Goal: Information Seeking & Learning: Learn about a topic

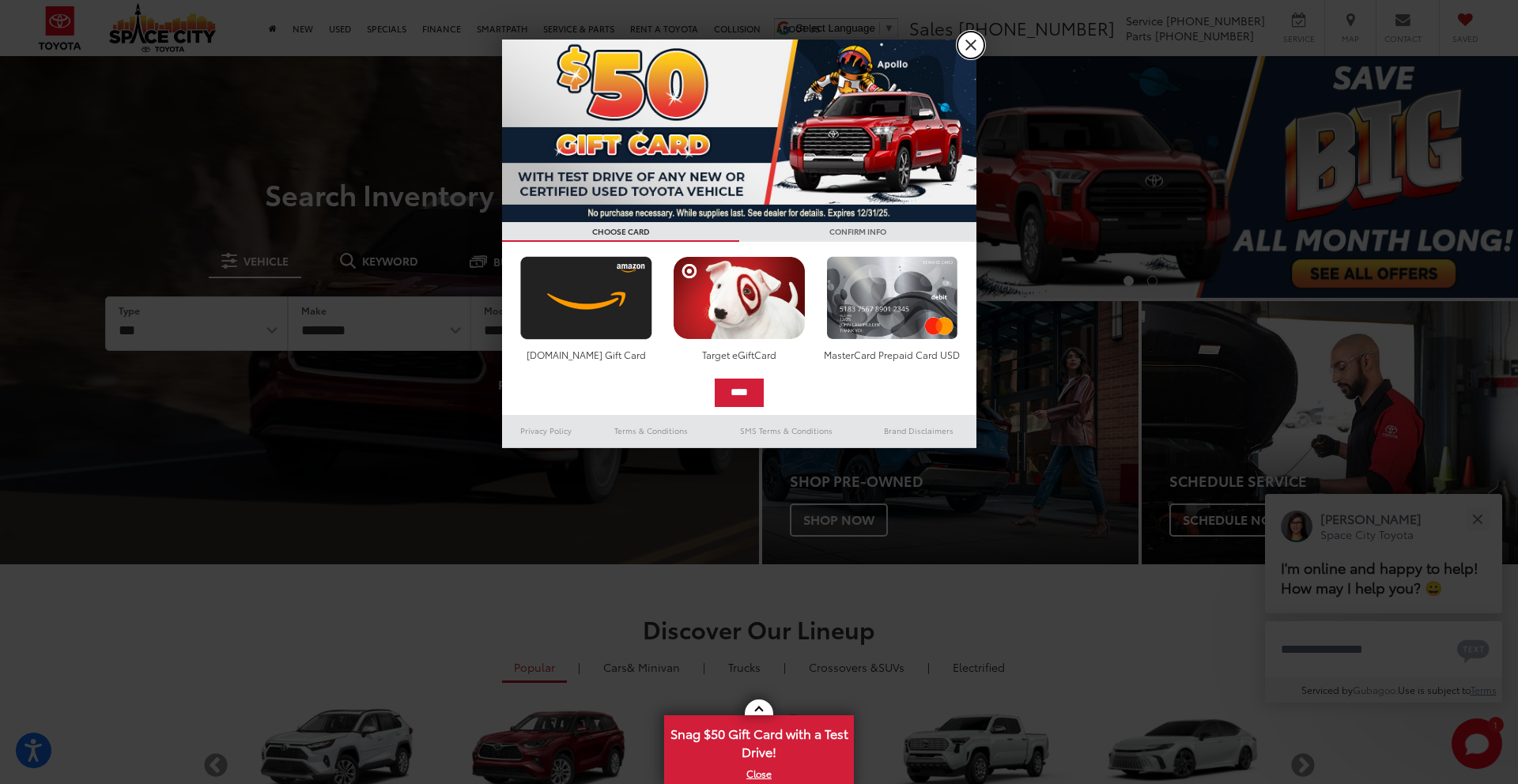
click at [968, 41] on link "X" at bounding box center [970, 45] width 27 height 27
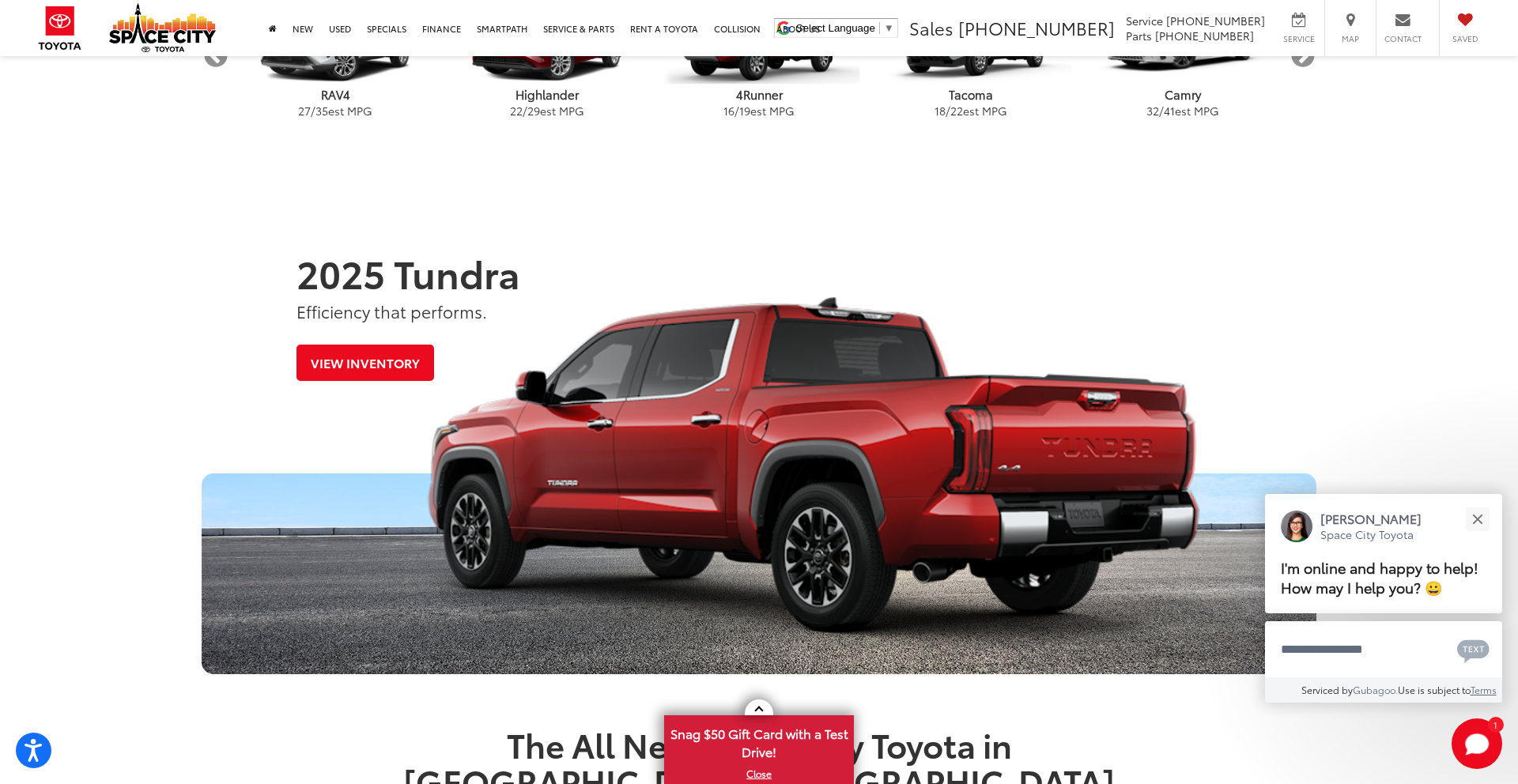
scroll to position [736, 0]
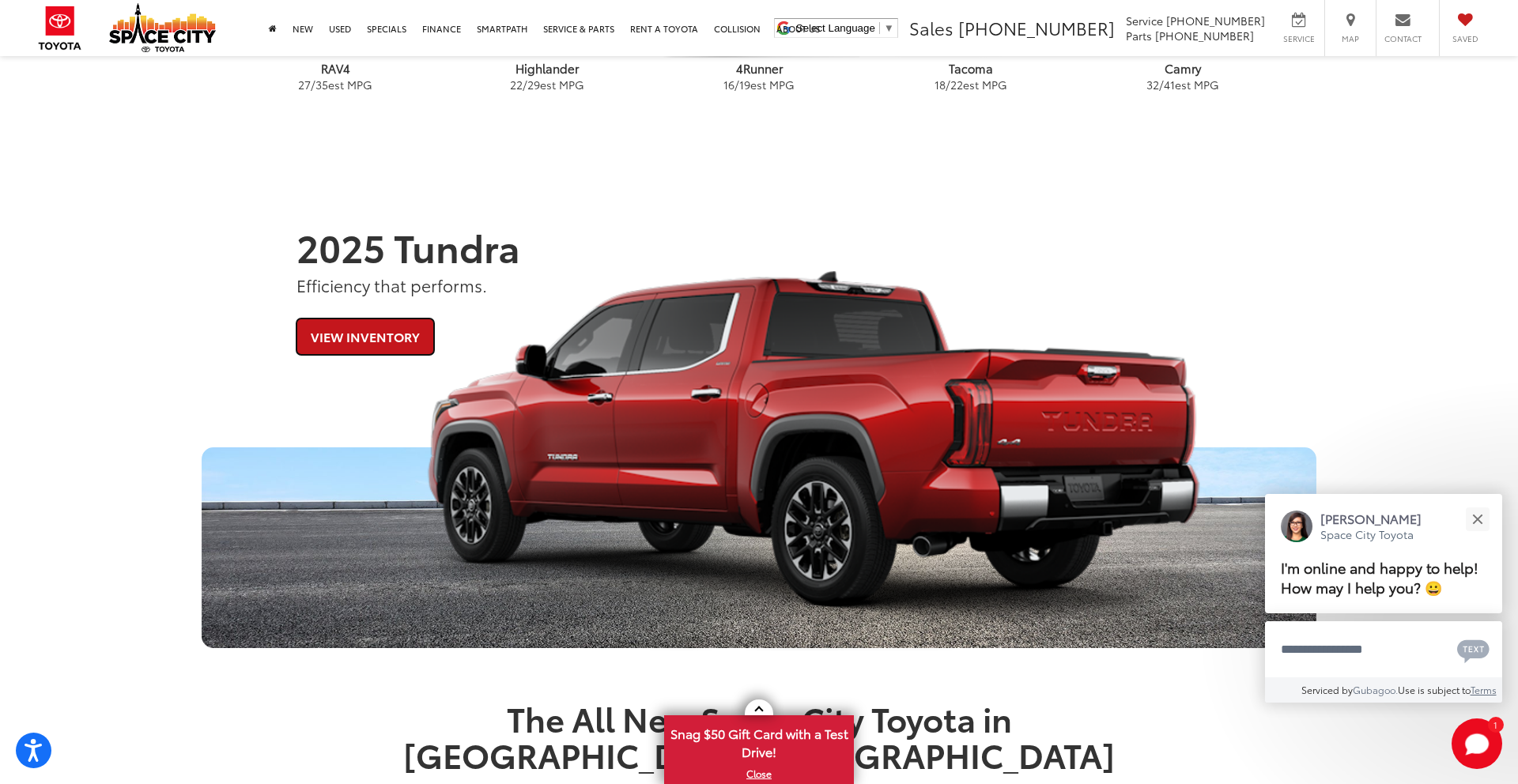
click at [360, 336] on link "View Inventory" at bounding box center [365, 336] width 137 height 35
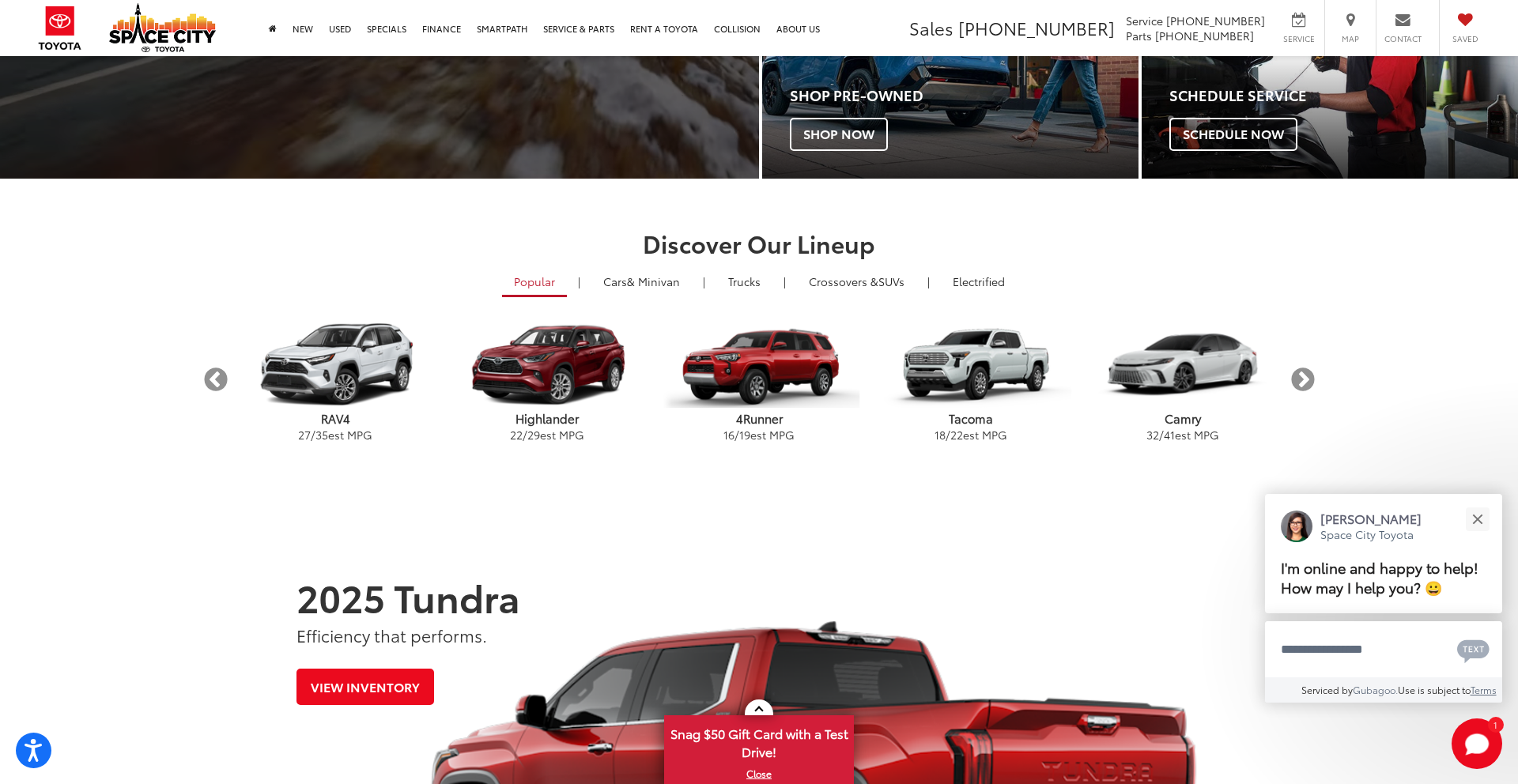
scroll to position [406, 0]
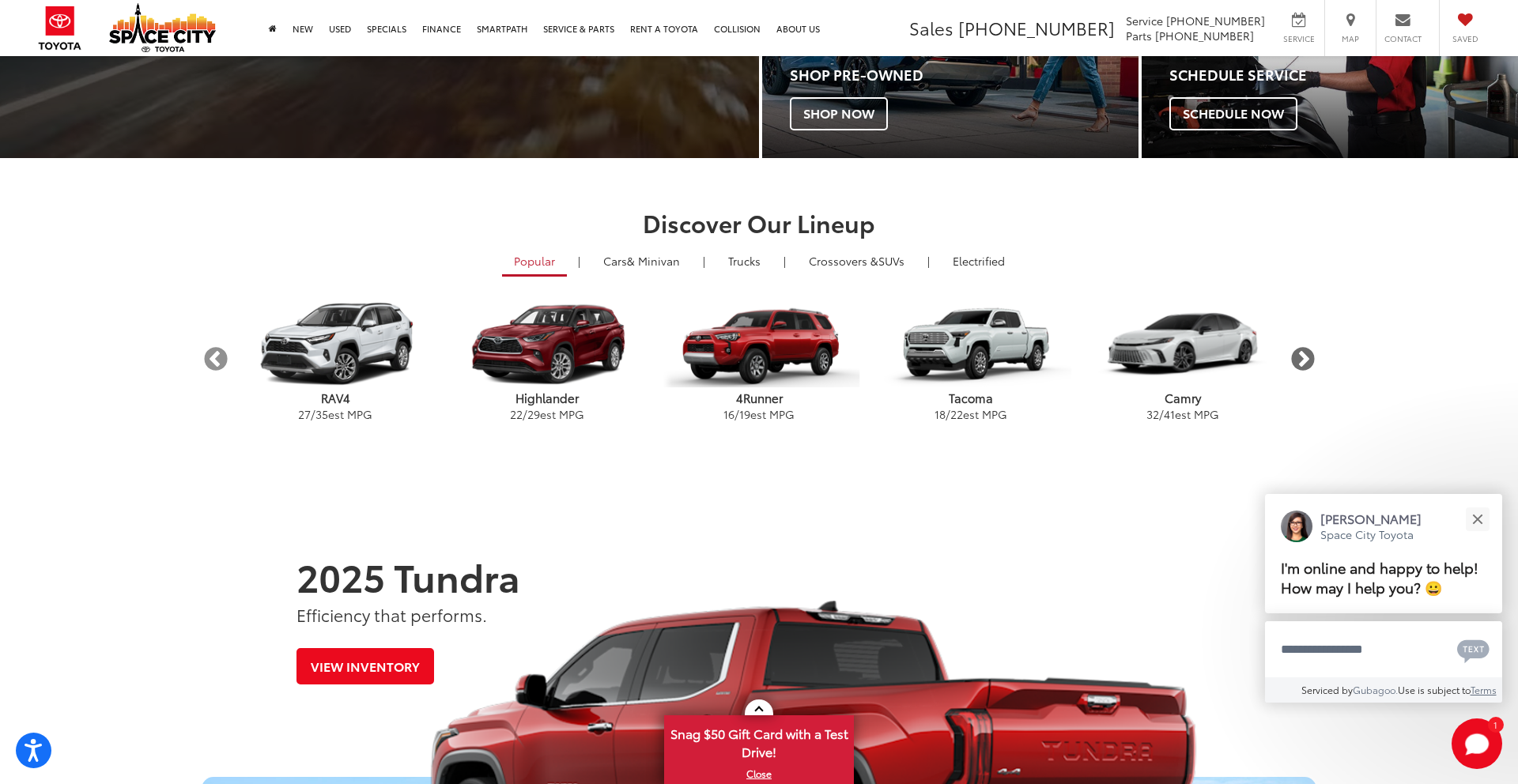
click at [1304, 359] on button "Next" at bounding box center [1302, 359] width 28 height 28
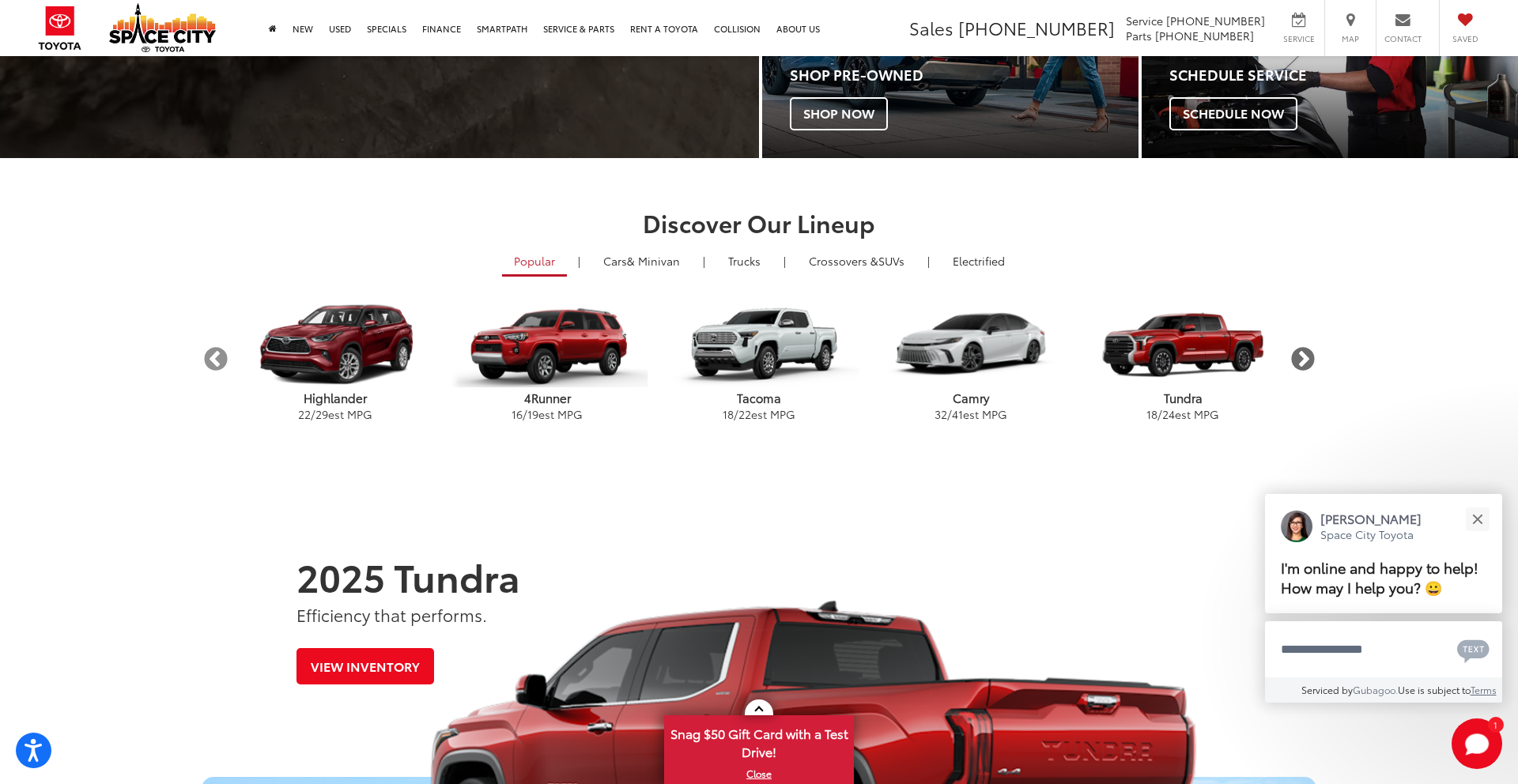
click at [1300, 360] on button "Next" at bounding box center [1302, 359] width 28 height 28
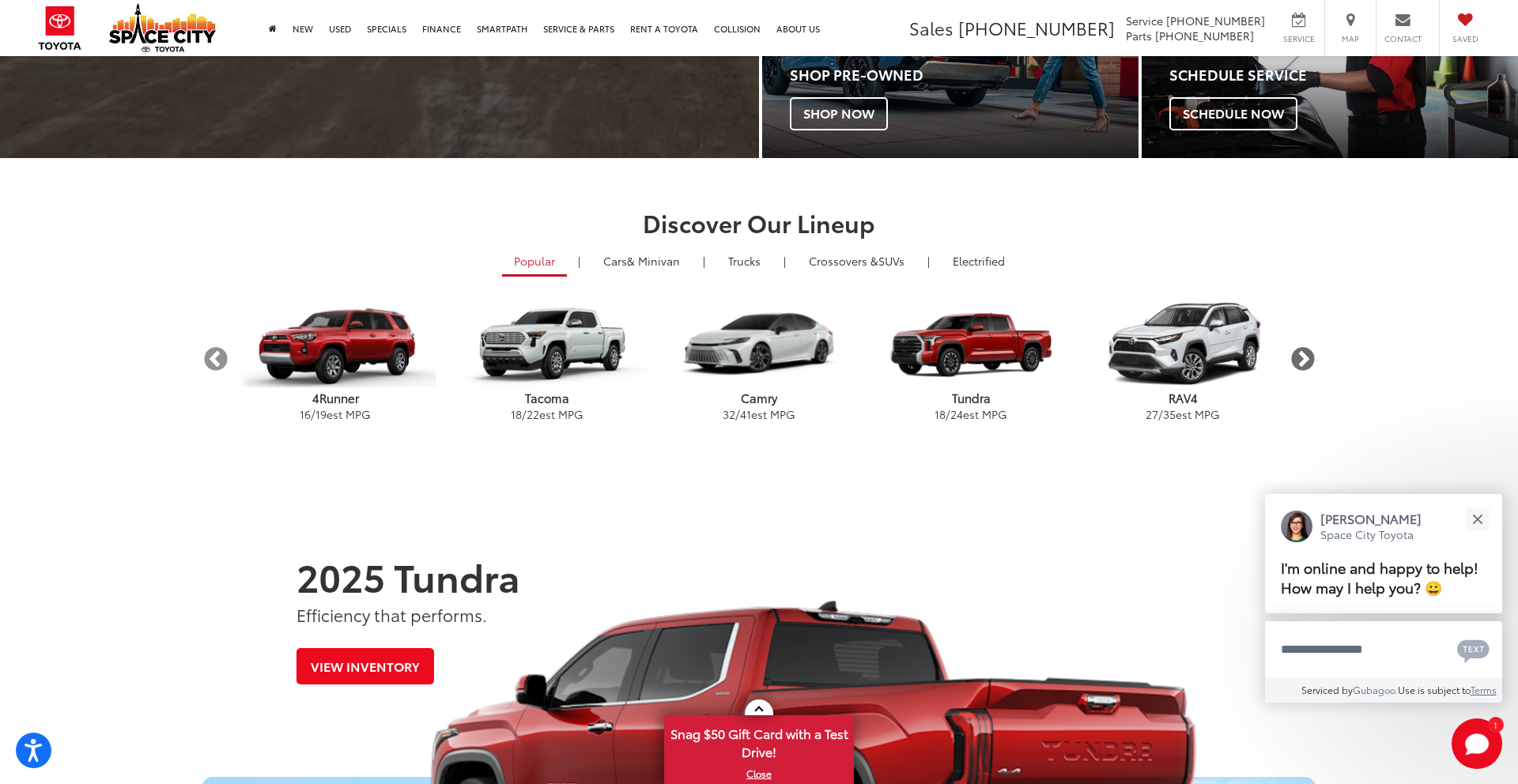
click at [1300, 360] on button "Next" at bounding box center [1302, 359] width 28 height 28
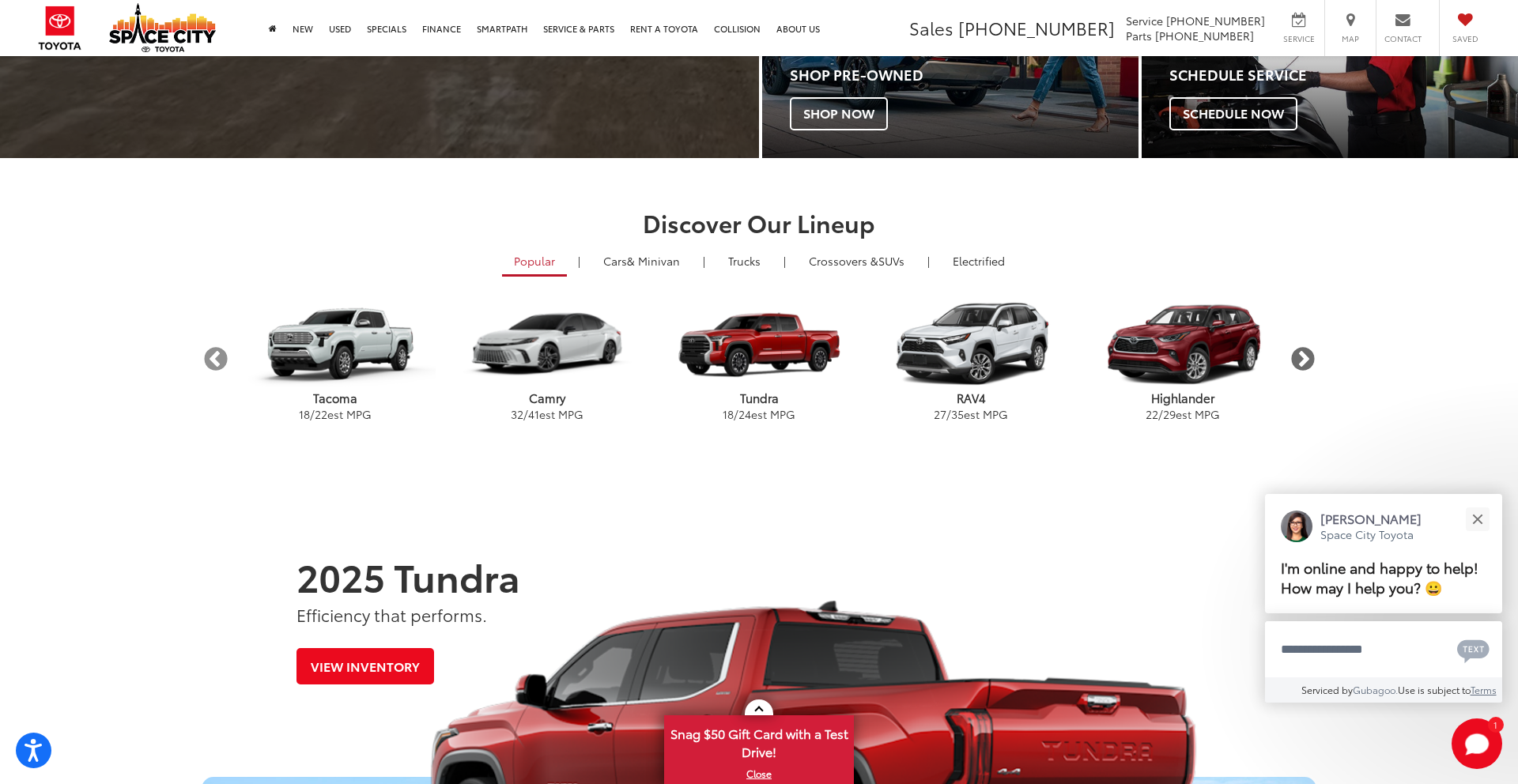
click at [1300, 360] on button "Next" at bounding box center [1302, 359] width 28 height 28
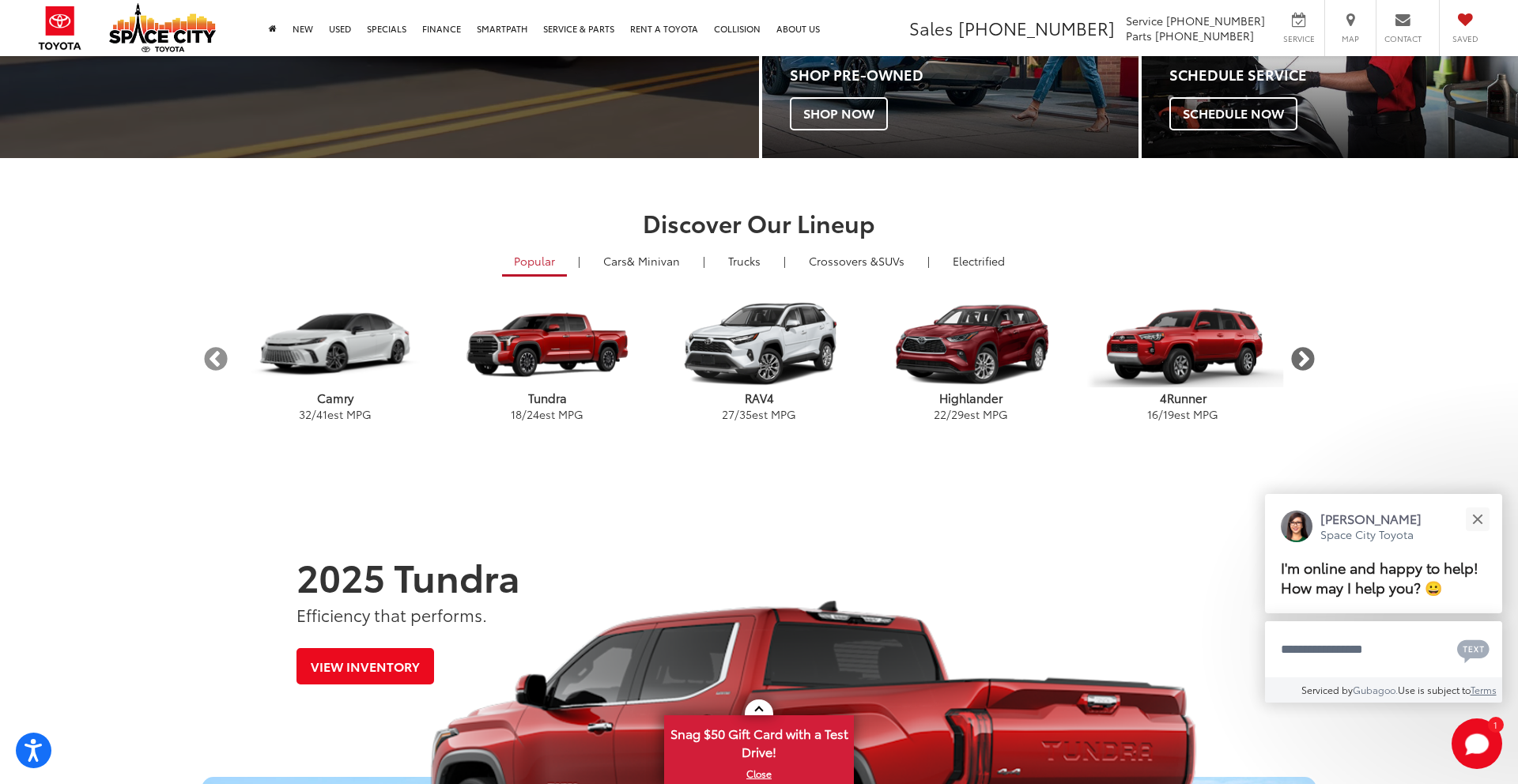
click at [1300, 360] on button "Next" at bounding box center [1302, 359] width 28 height 28
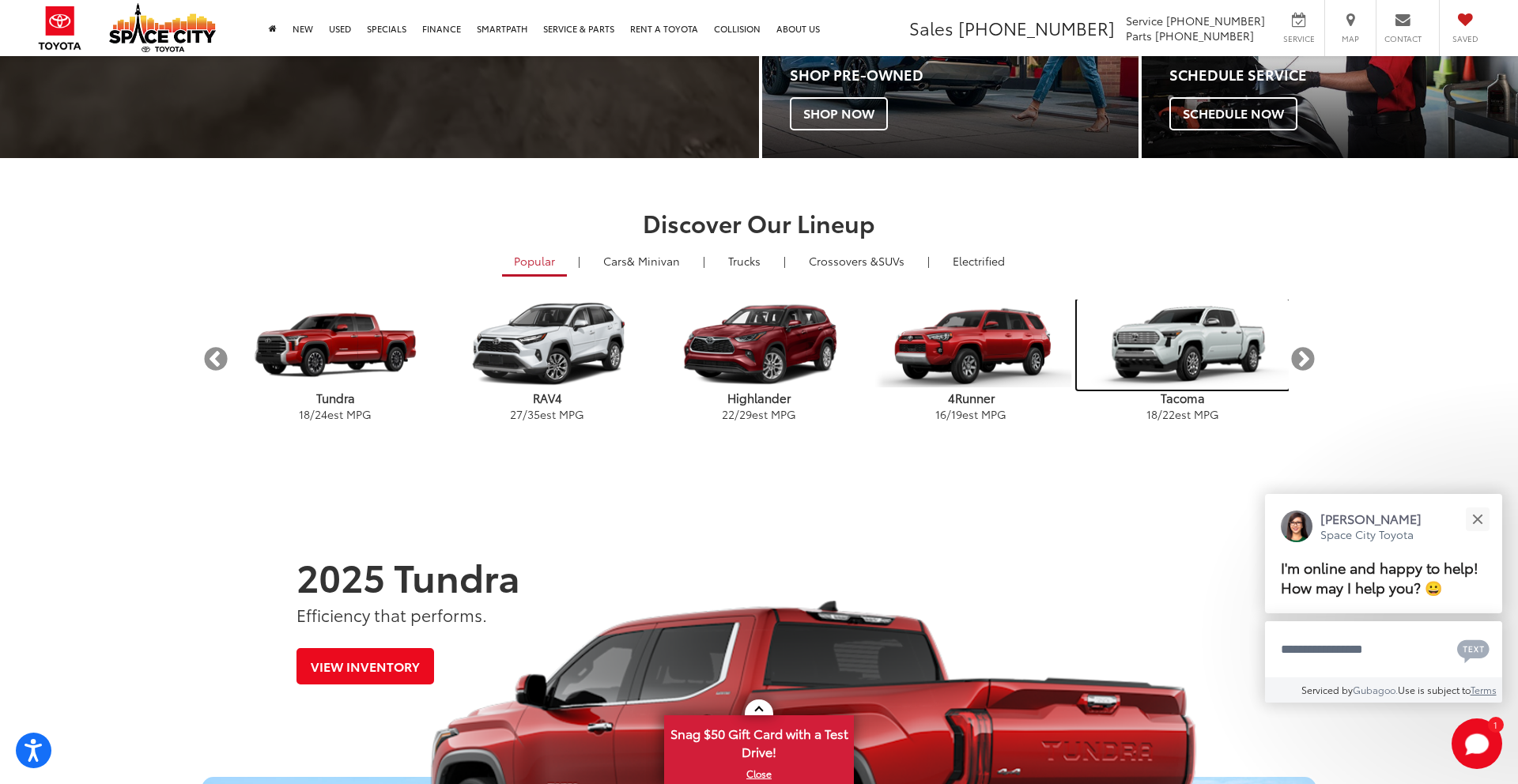
click at [1216, 352] on img "carousel" at bounding box center [1182, 344] width 212 height 90
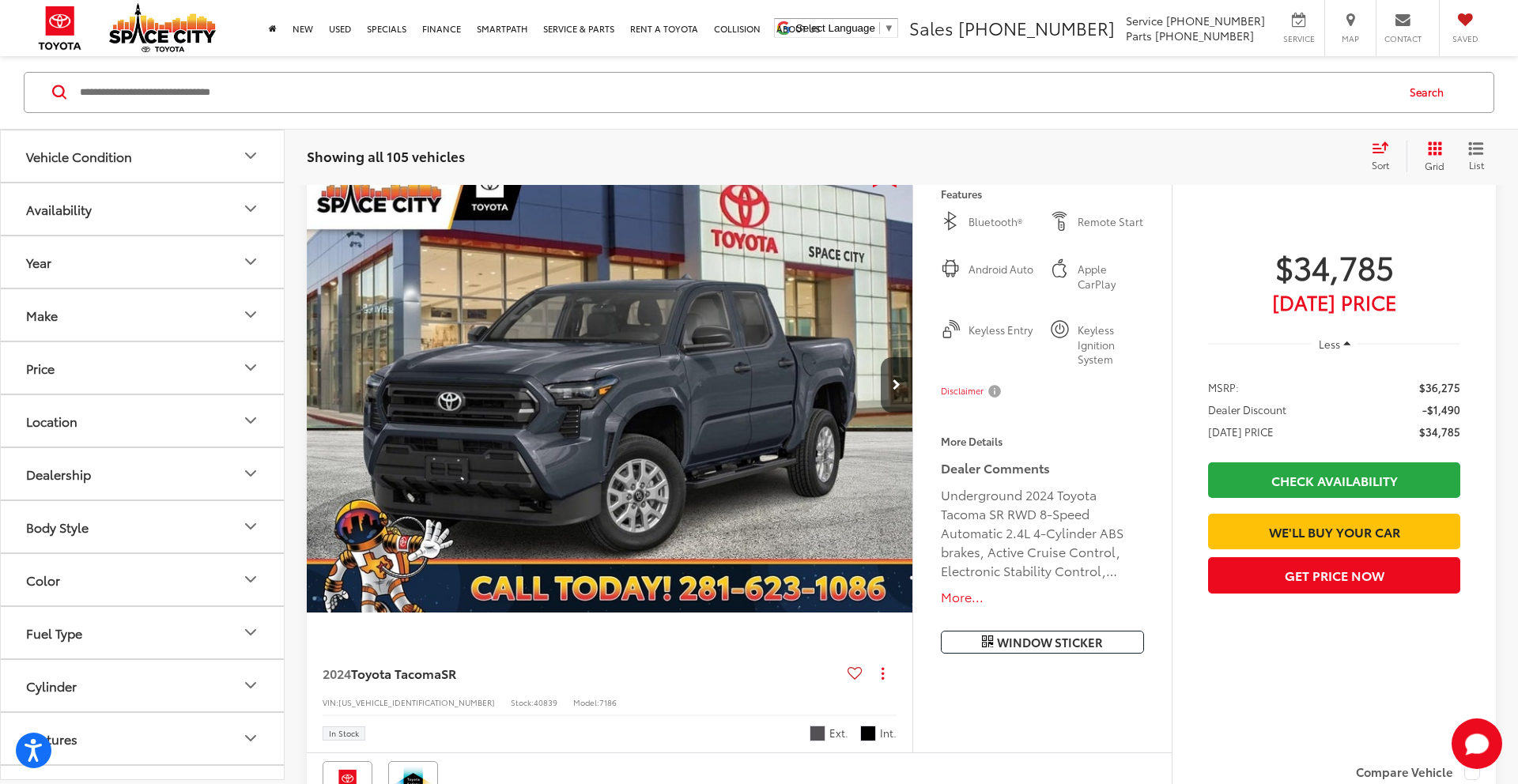
scroll to position [248, 0]
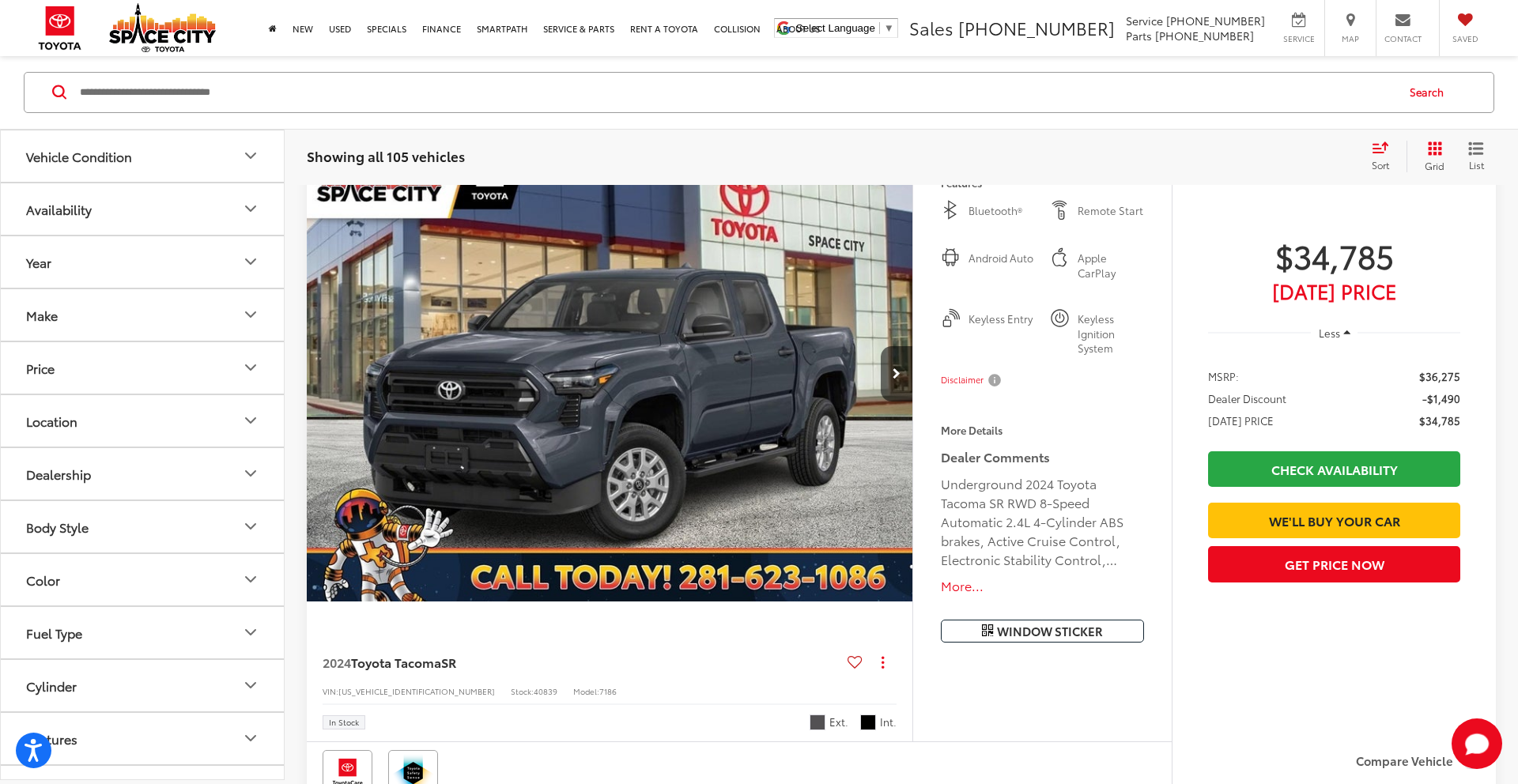
click at [684, 422] on img "2024 Toyota Tacoma SR 0" at bounding box center [609, 375] width 608 height 456
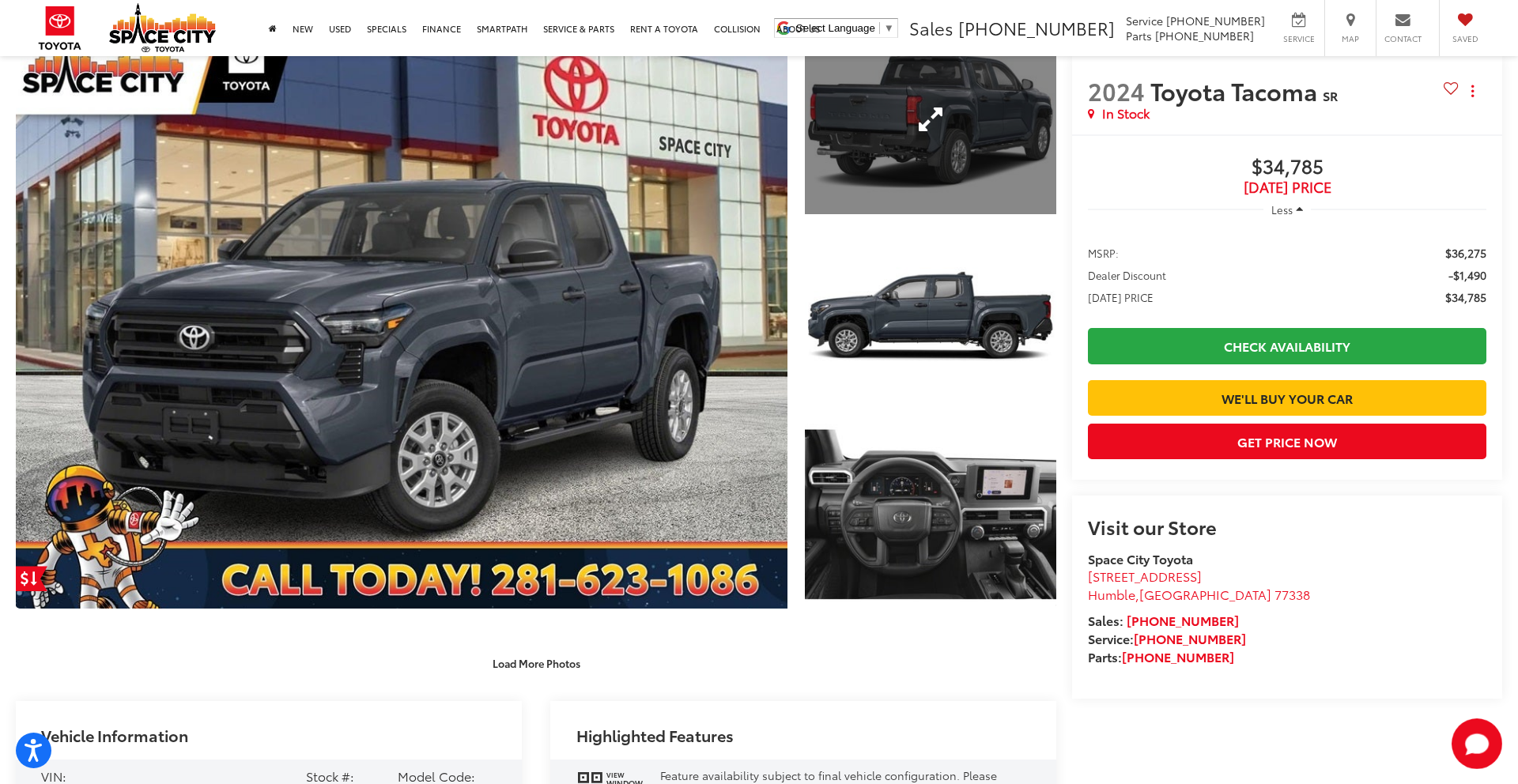
scroll to position [282, 0]
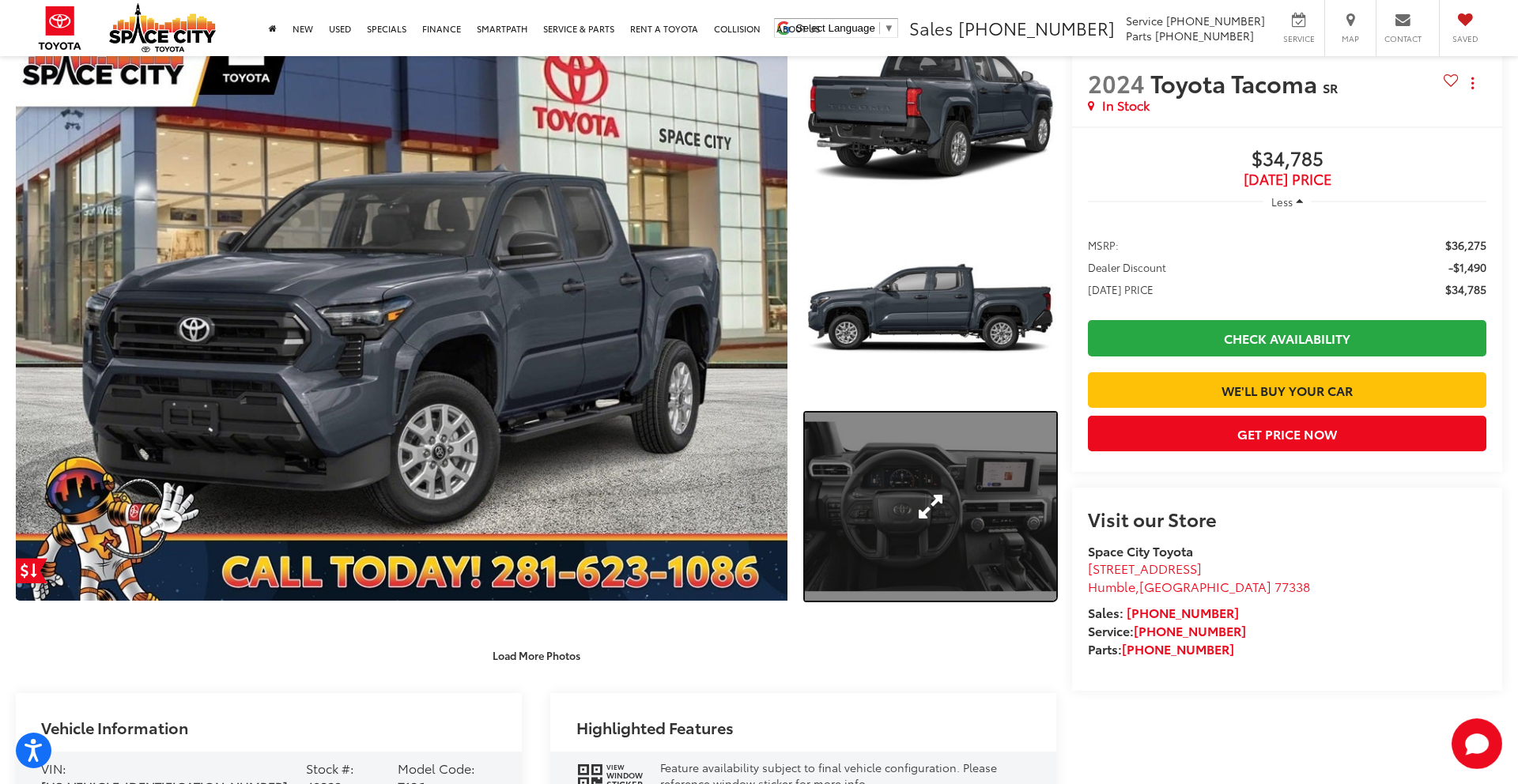
click at [935, 502] on link "Expand Photo 3" at bounding box center [930, 507] width 251 height 189
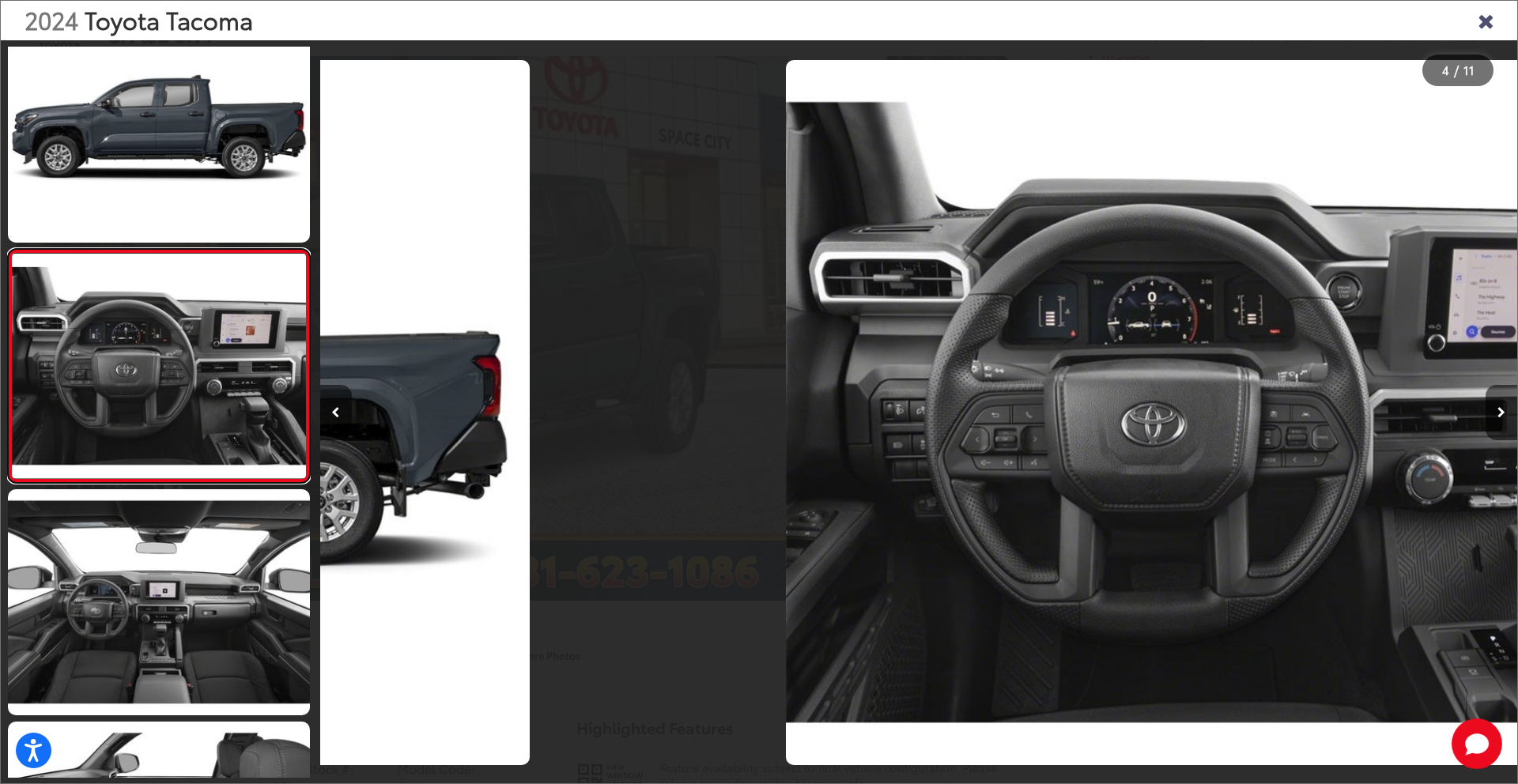
scroll to position [0, 3591]
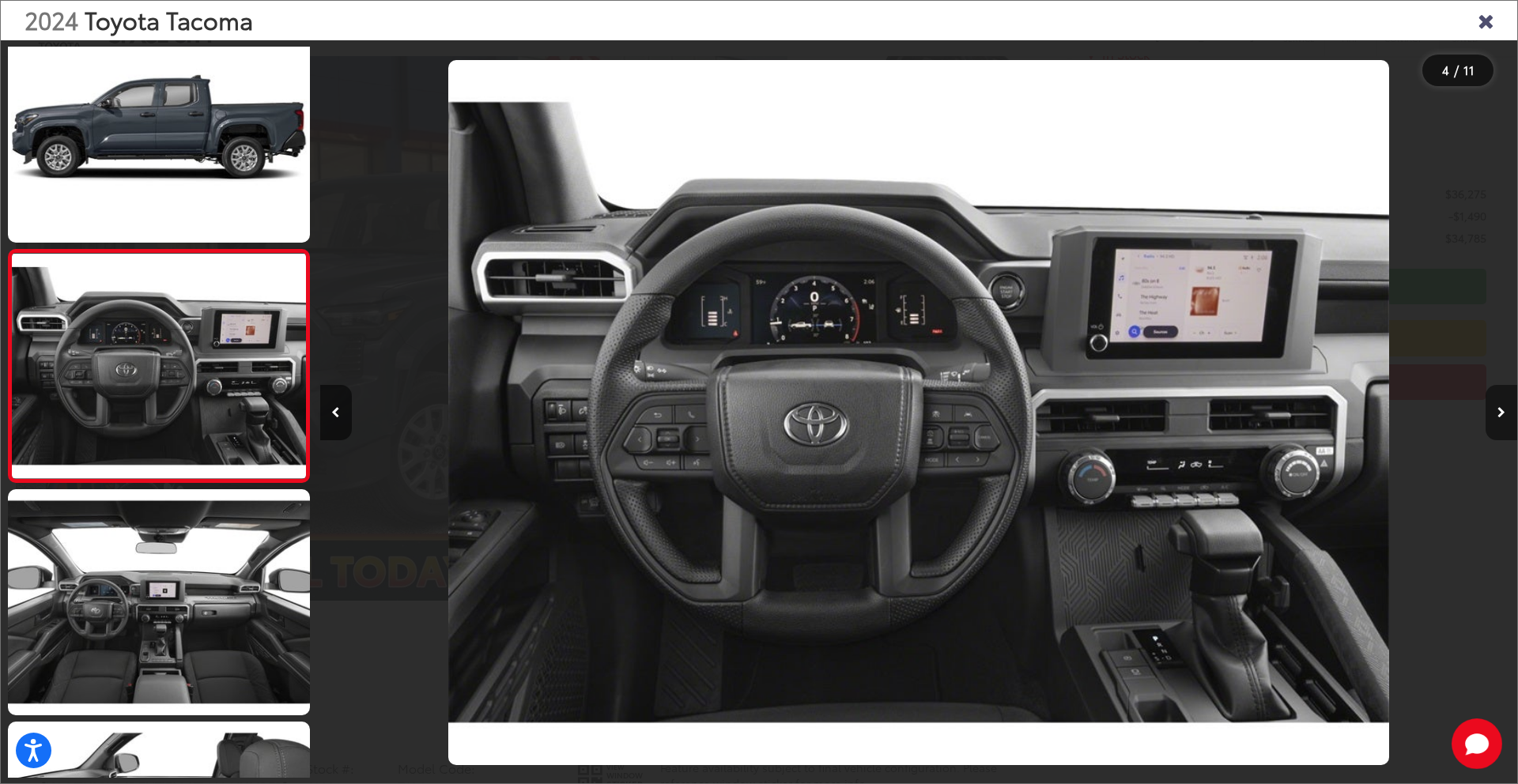
click at [1501, 415] on icon "Next image" at bounding box center [1502, 413] width 8 height 11
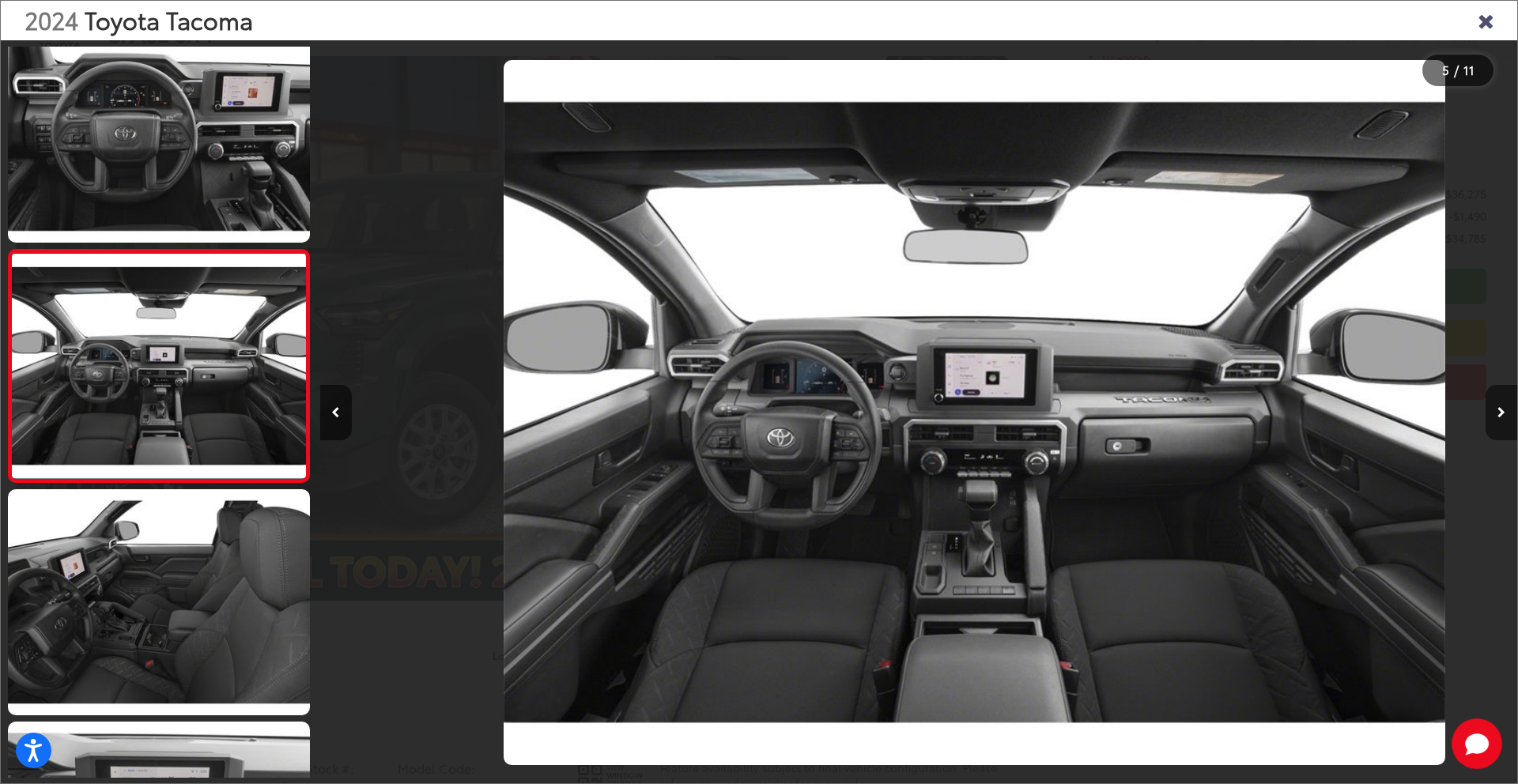
scroll to position [0, 4789]
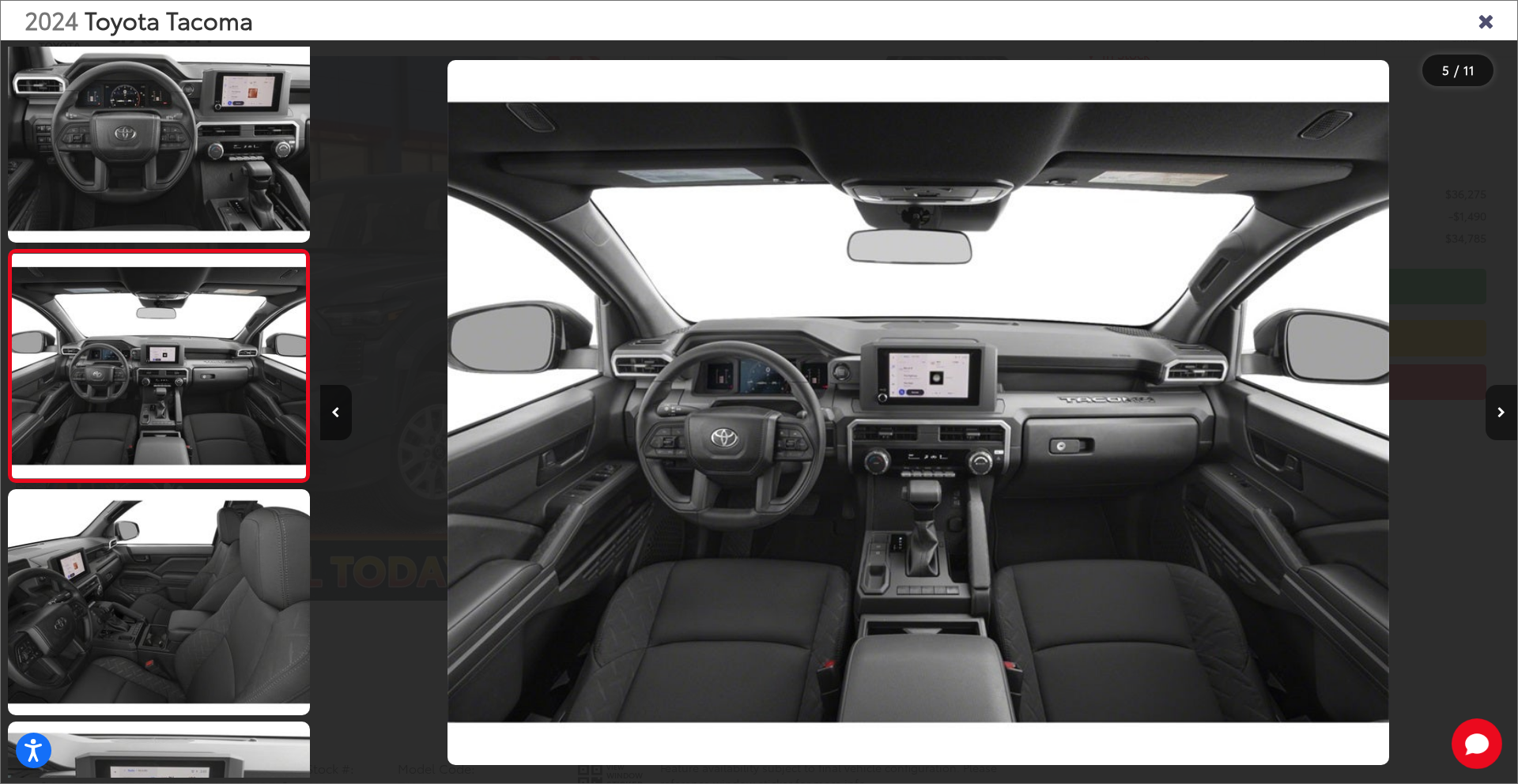
click at [1501, 417] on icon "Next image" at bounding box center [1502, 413] width 8 height 11
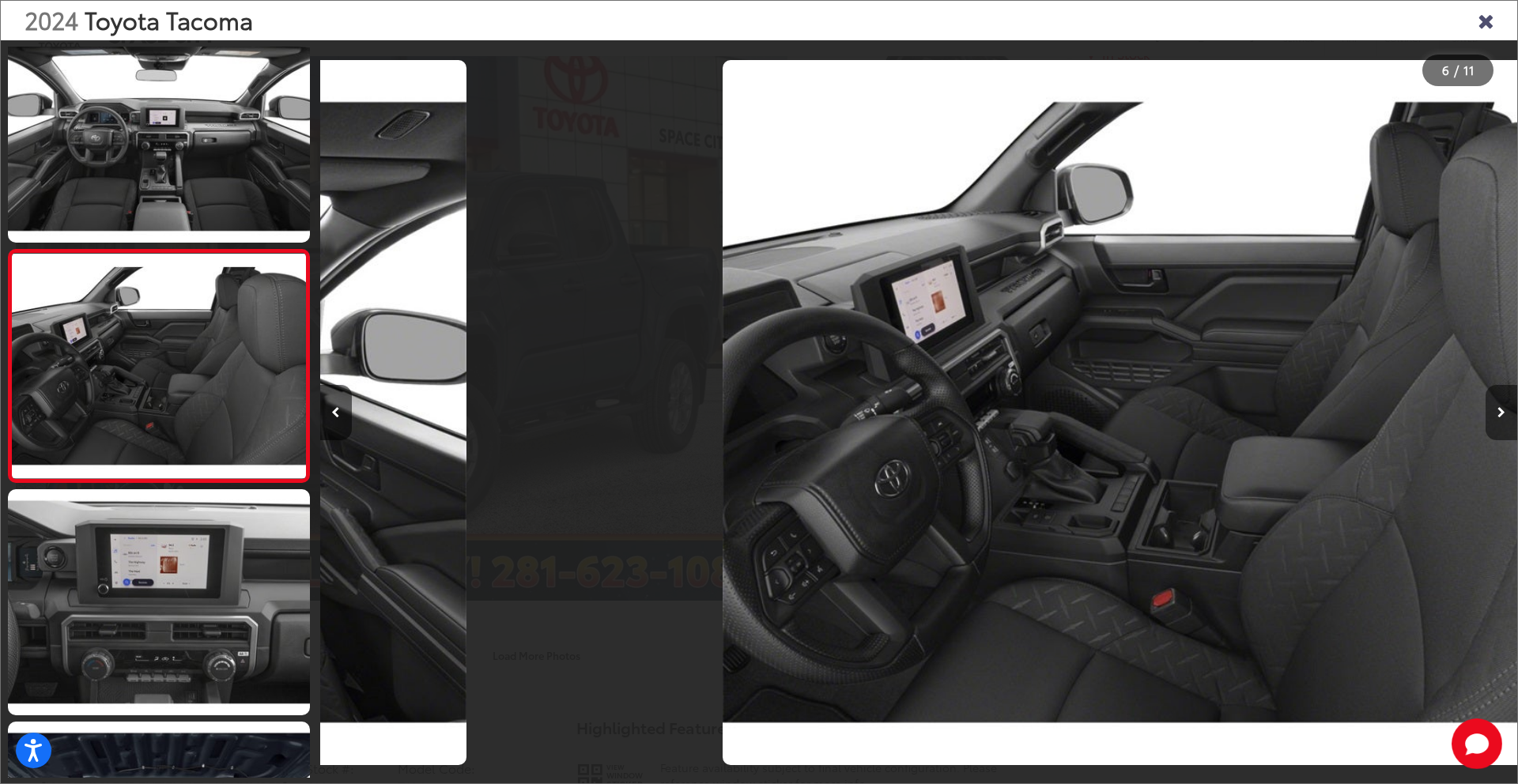
scroll to position [0, 5986]
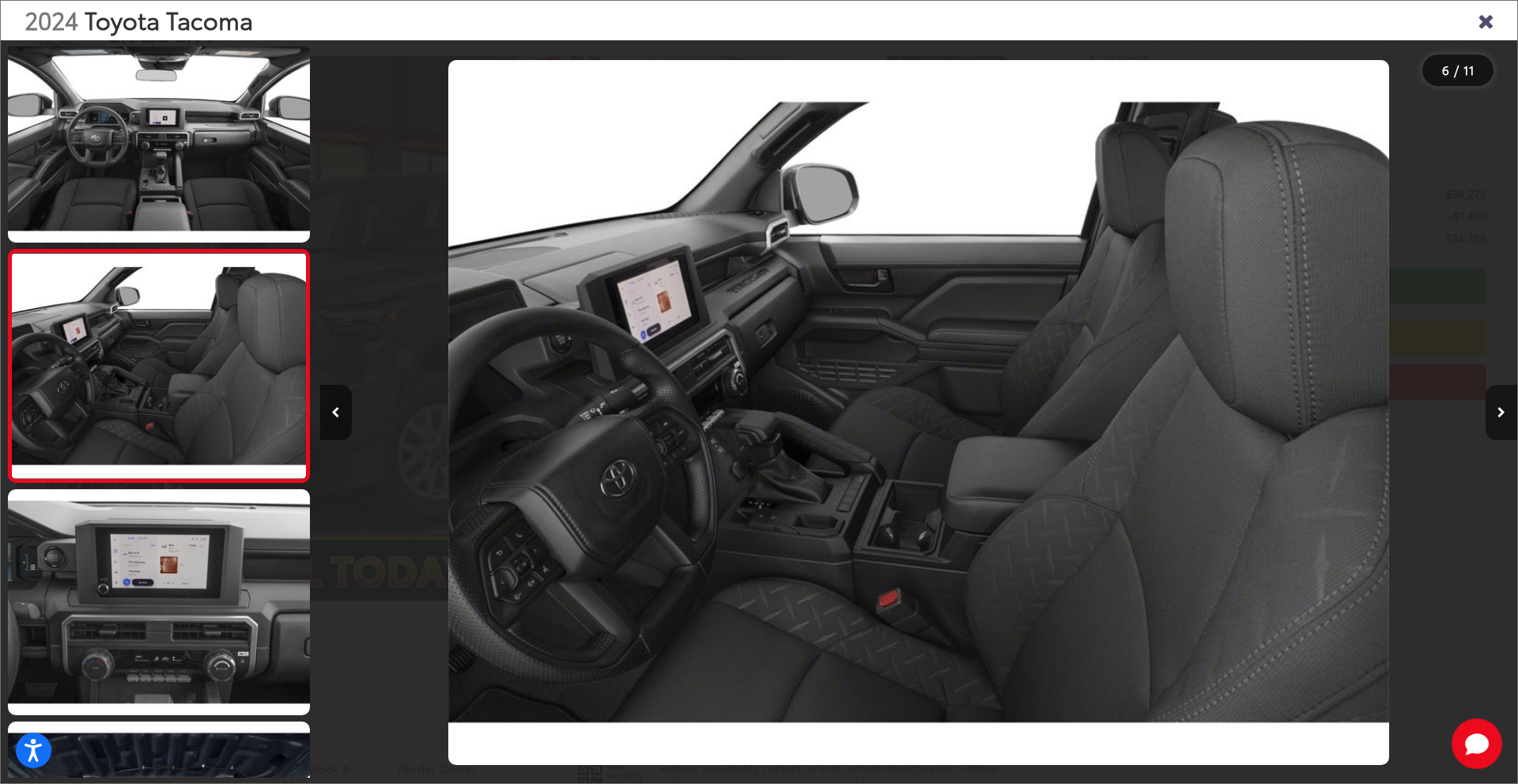
click at [1500, 418] on button "Next image" at bounding box center [1501, 413] width 32 height 56
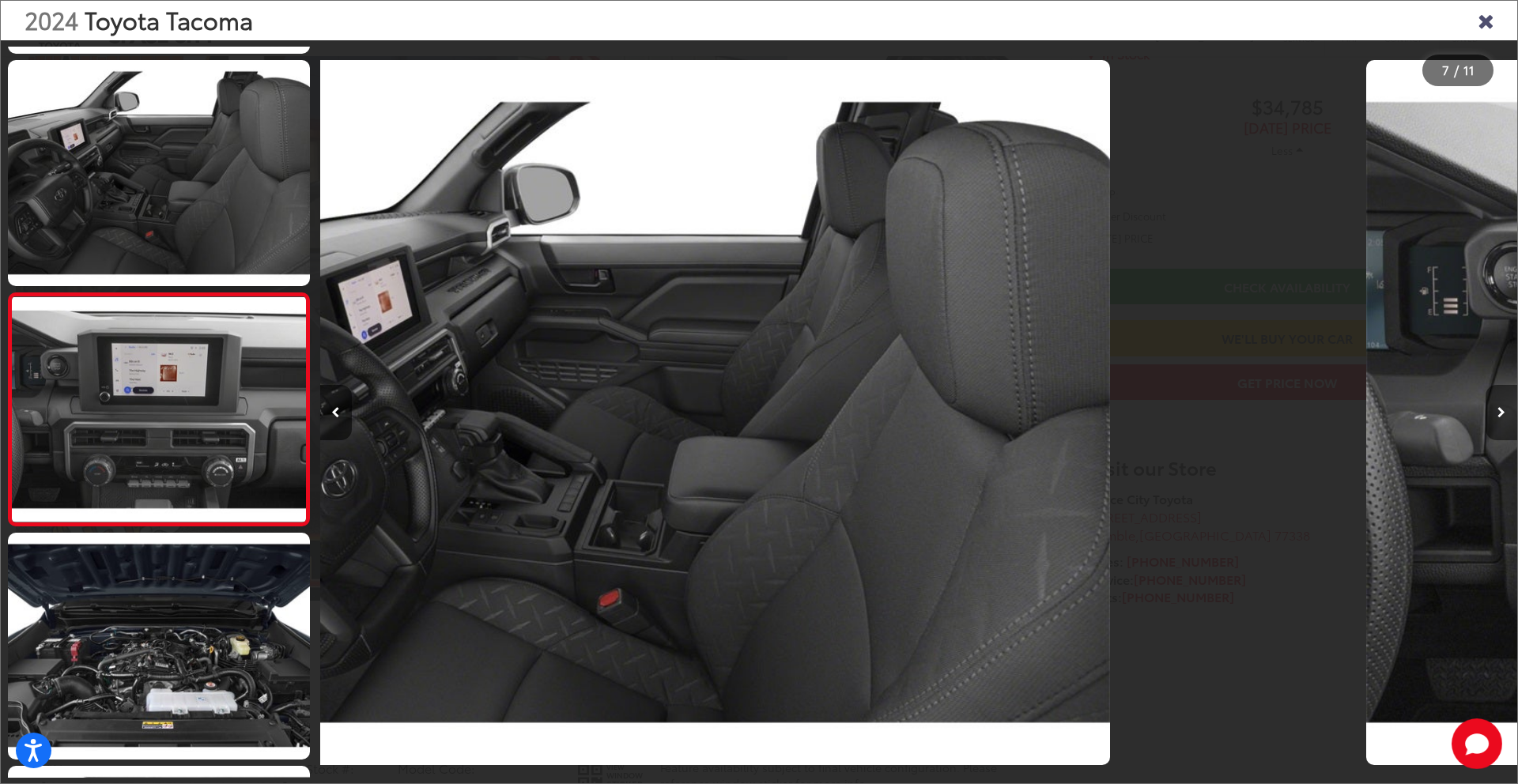
scroll to position [1193, 0]
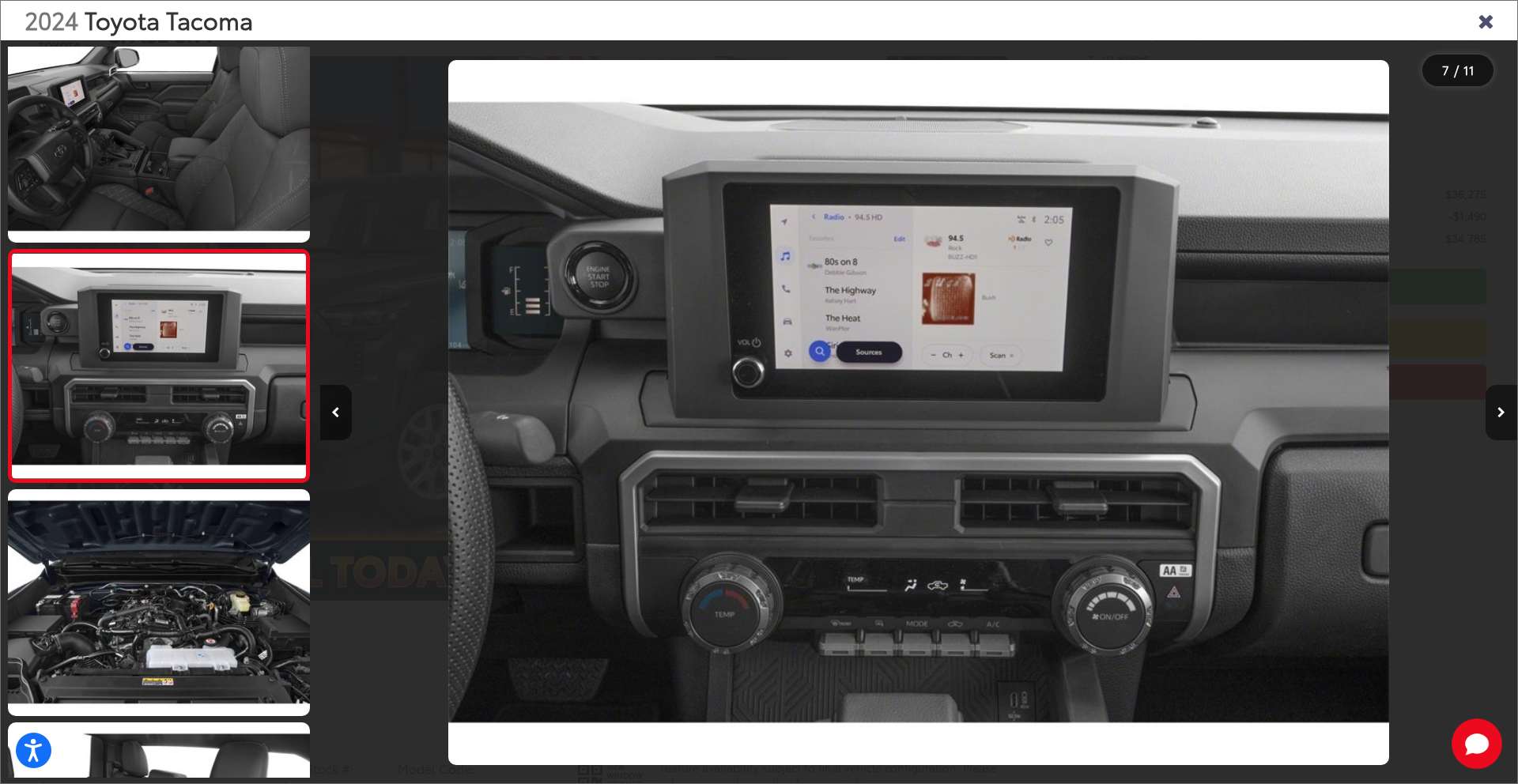
click at [1500, 419] on button "Next image" at bounding box center [1501, 413] width 32 height 56
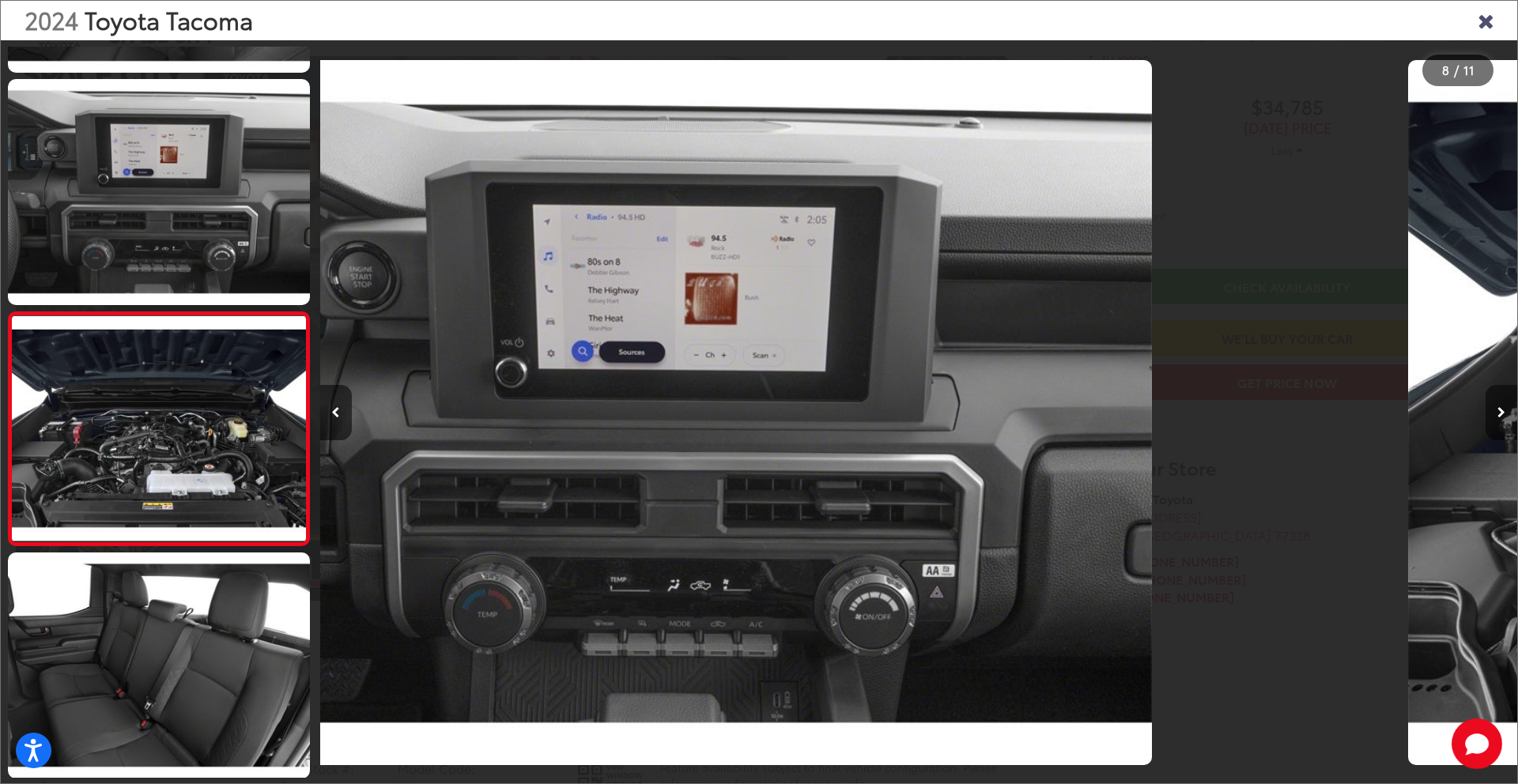
scroll to position [1426, 0]
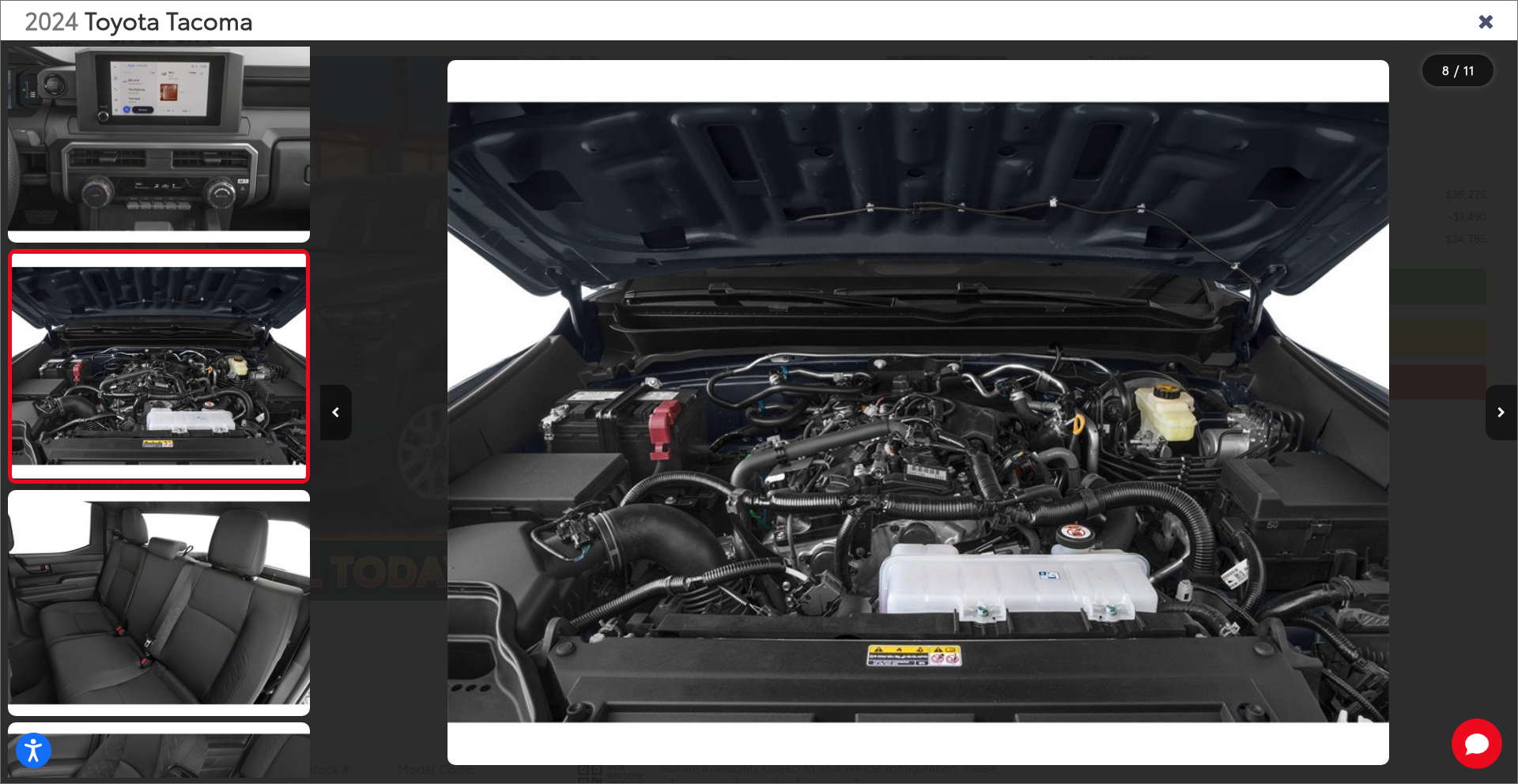
click at [1500, 419] on button "Next image" at bounding box center [1501, 413] width 32 height 56
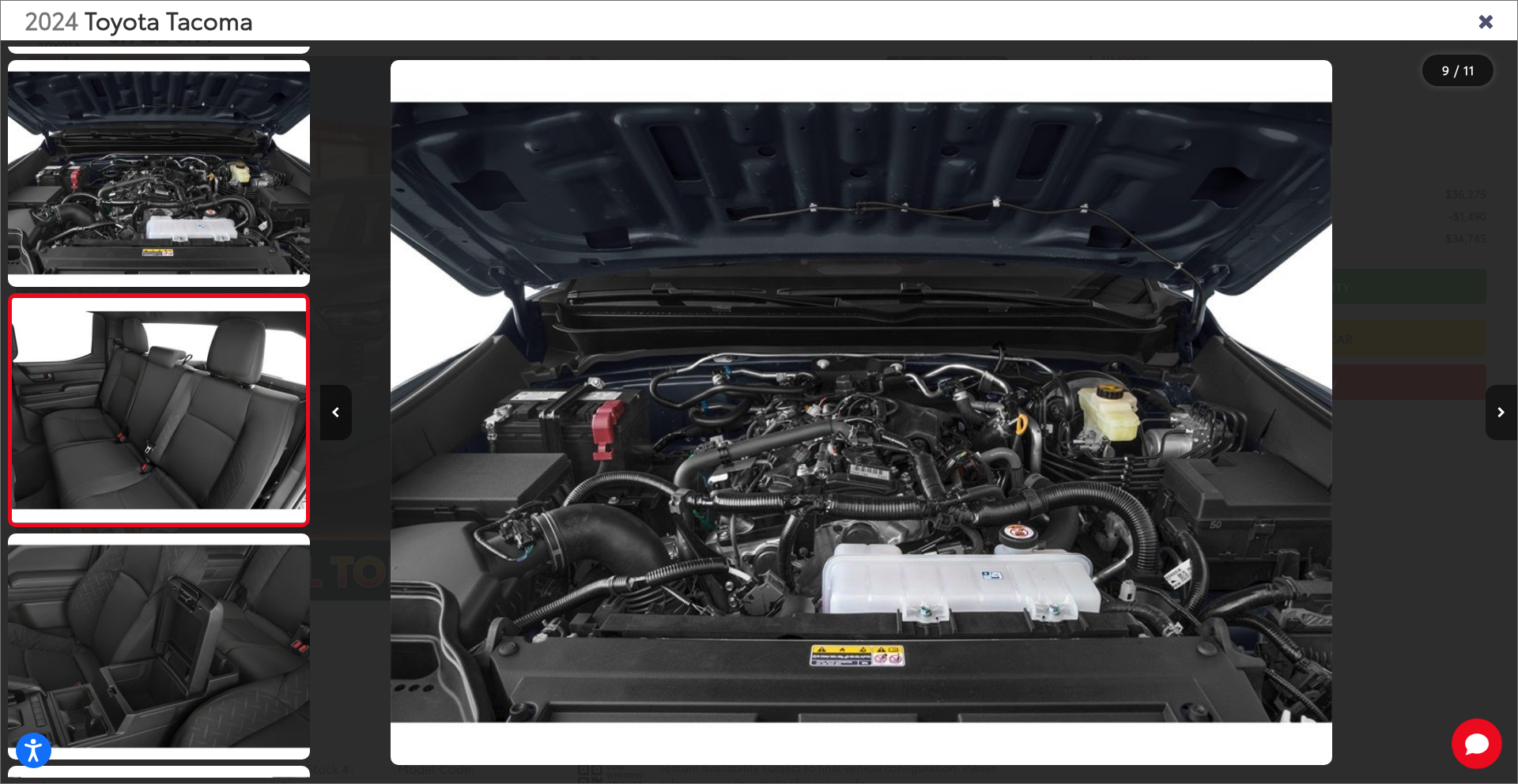
scroll to position [0, 0]
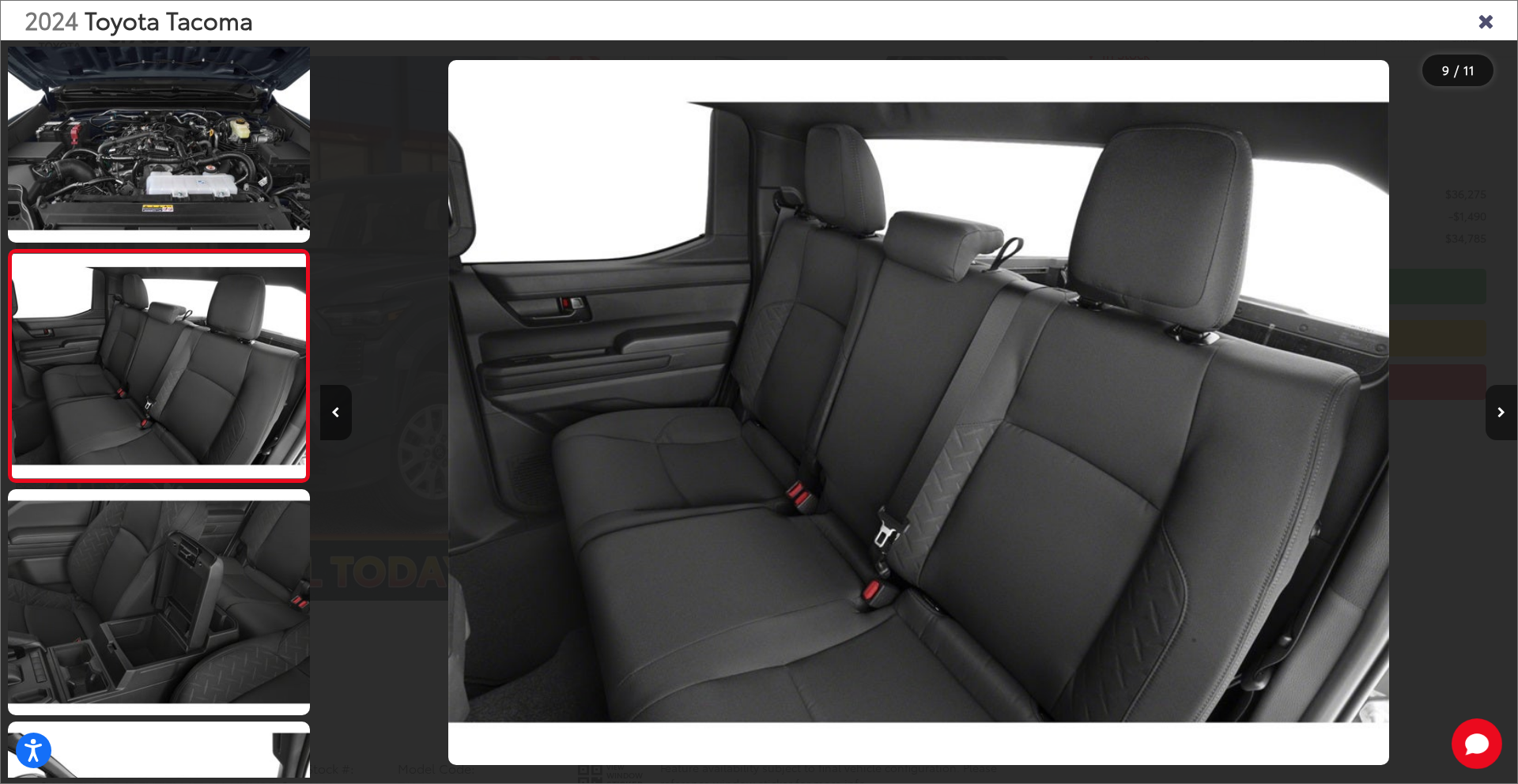
click at [1499, 420] on button "Next image" at bounding box center [1501, 413] width 32 height 56
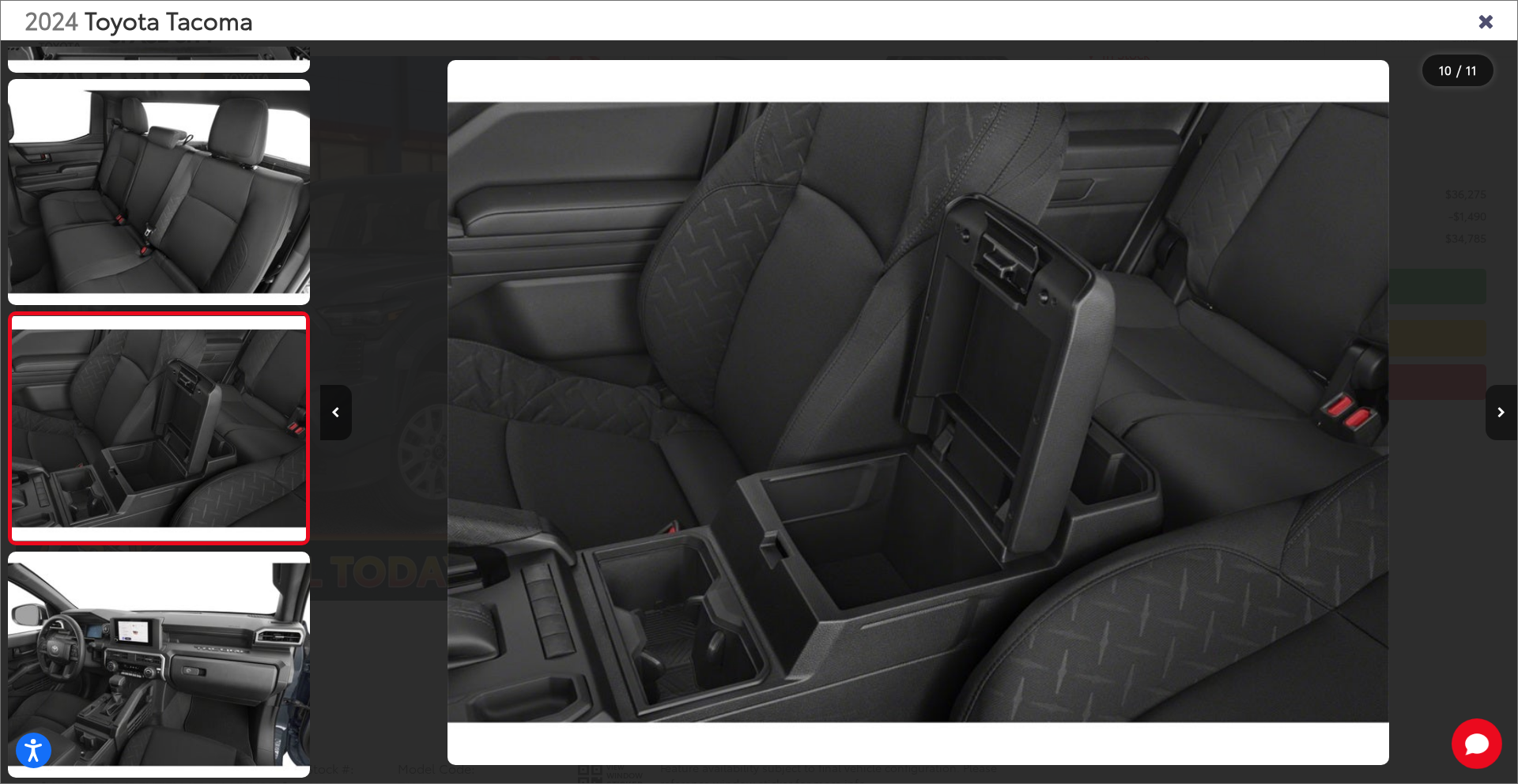
click at [1499, 421] on button "Next image" at bounding box center [1501, 413] width 32 height 56
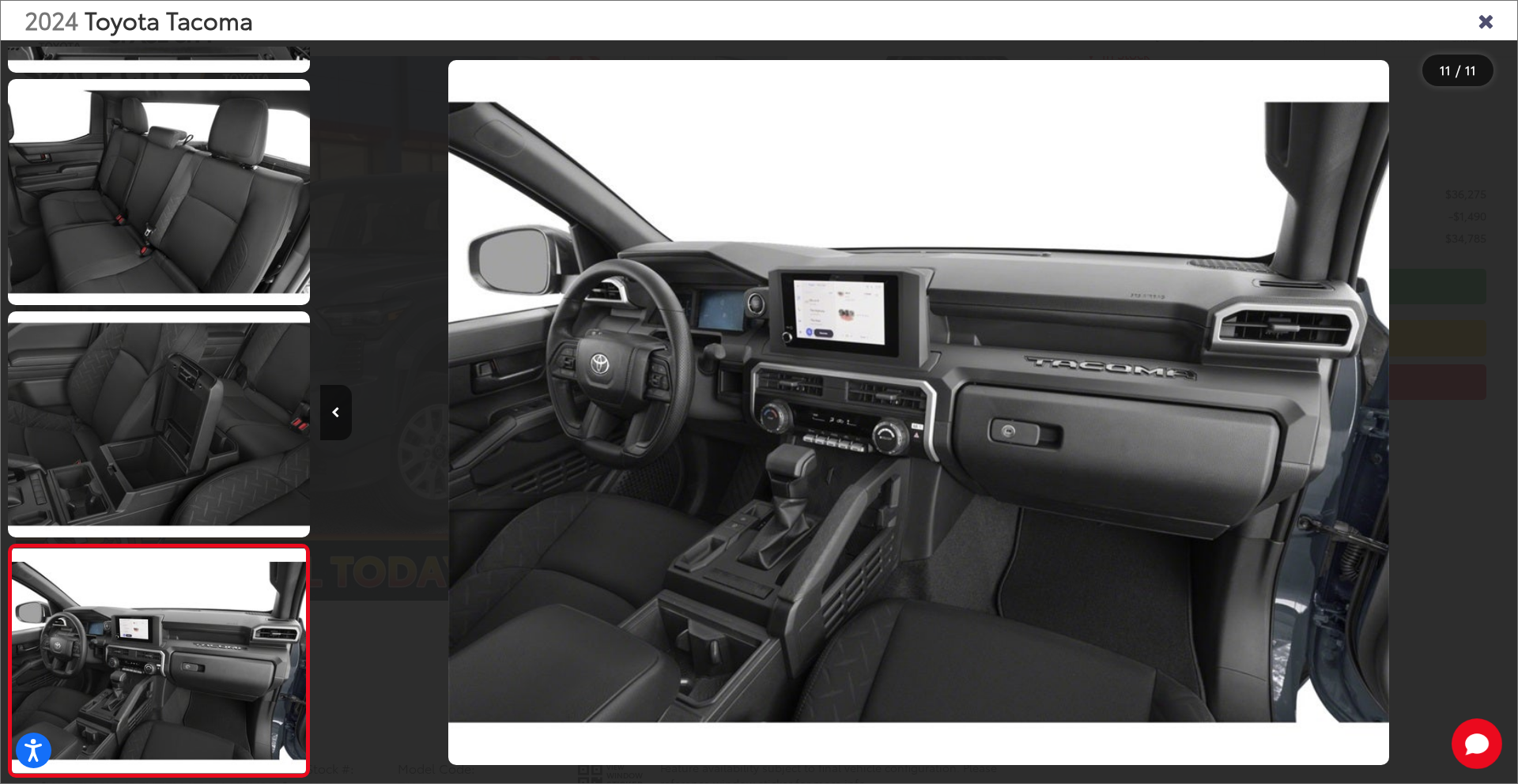
click at [1498, 422] on div at bounding box center [1367, 412] width 299 height 744
click at [1484, 17] on icon "Close gallery" at bounding box center [1484, 20] width 16 height 20
